Goal: Use online tool/utility

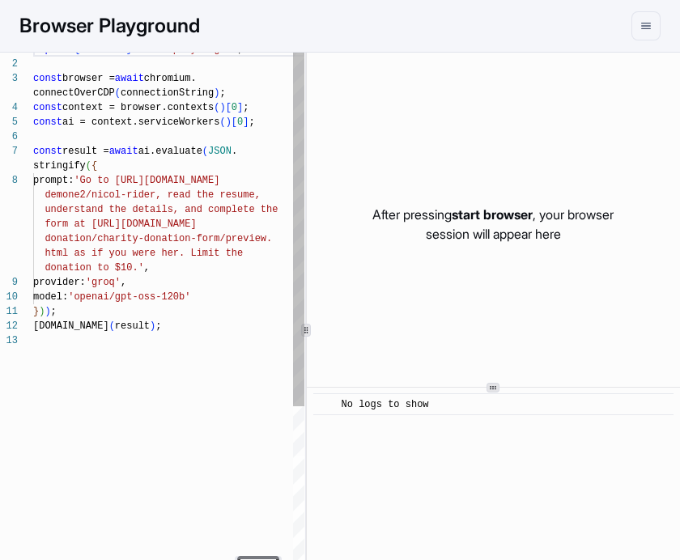
scroll to position [102, 0]
click at [545, 387] on div at bounding box center [493, 387] width 373 height 1
click at [559, 398] on div "No logs to show" at bounding box center [499, 405] width 314 height 16
click at [558, 397] on div "No logs to show" at bounding box center [499, 405] width 314 height 16
click at [557, 408] on div "No logs to show" at bounding box center [499, 405] width 314 height 16
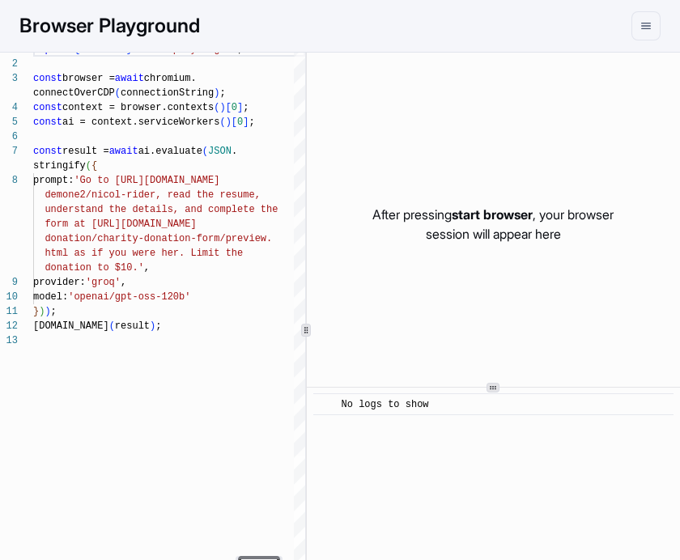
click at [492, 391] on icon at bounding box center [493, 388] width 8 height 8
click at [498, 383] on div at bounding box center [493, 388] width 13 height 10
click at [500, 384] on div at bounding box center [493, 388] width 13 height 10
click at [497, 384] on icon at bounding box center [493, 388] width 8 height 8
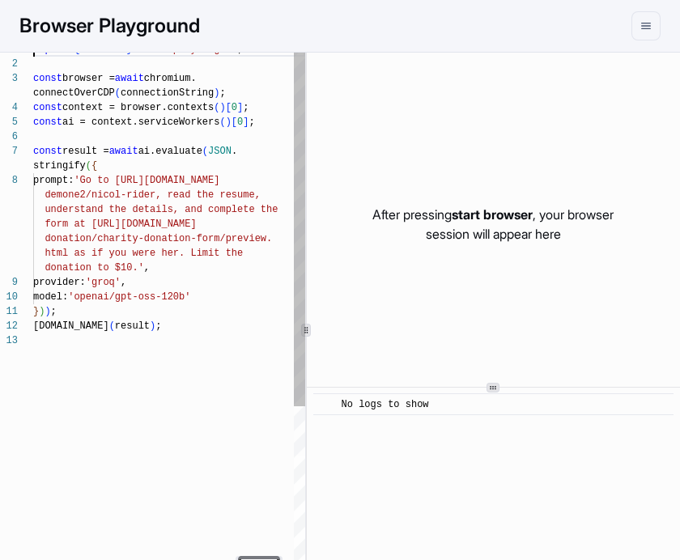
scroll to position [0, 0]
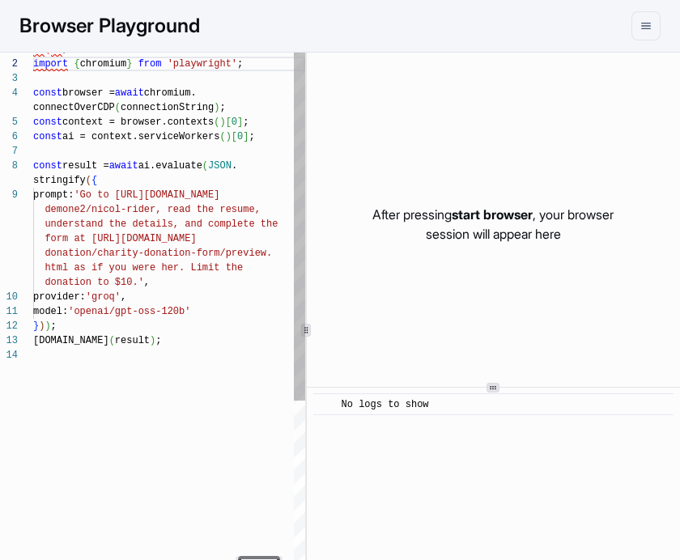
type textarea "**********"
